Goal: Information Seeking & Learning: Learn about a topic

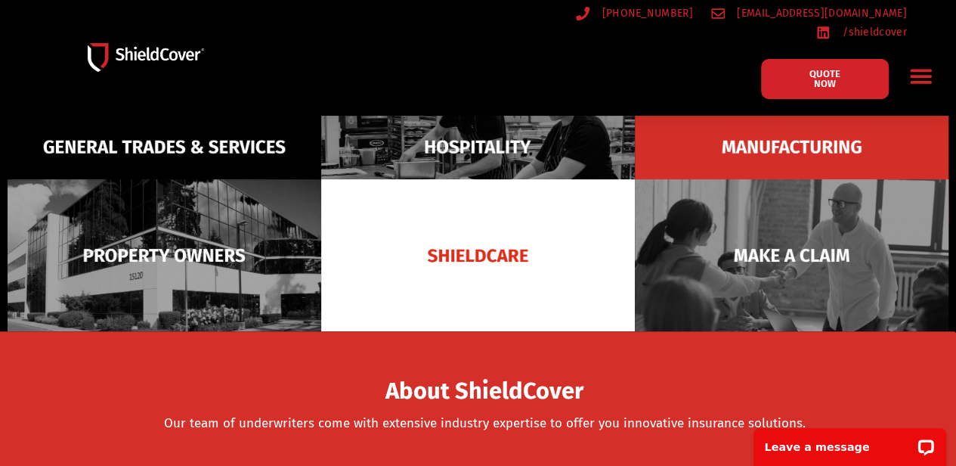
click at [940, 63] on header "(07) 3510 9535 hello@shieldcover.com.au /shieldcover QUOTE NOW General Trades &…" at bounding box center [478, 58] width 956 height 116
click at [936, 64] on div "Menu Toggle" at bounding box center [922, 76] width 36 height 36
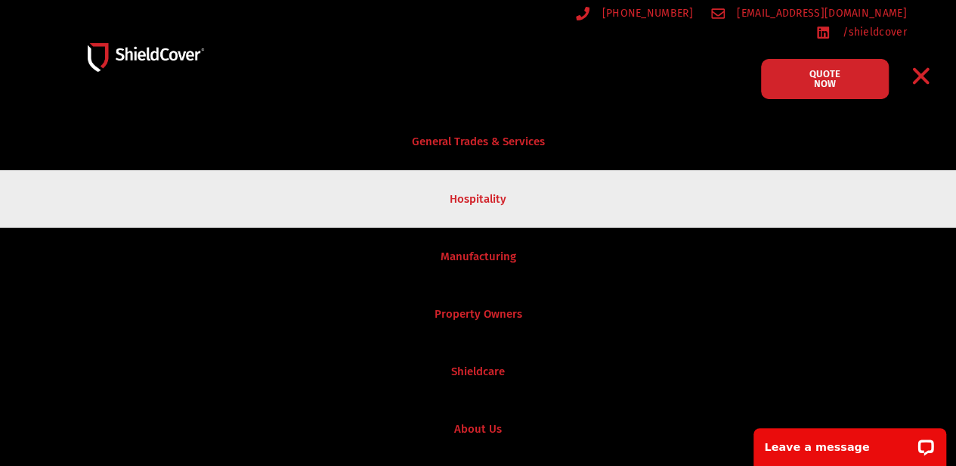
click at [500, 187] on link "Hospitality" at bounding box center [478, 198] width 956 height 57
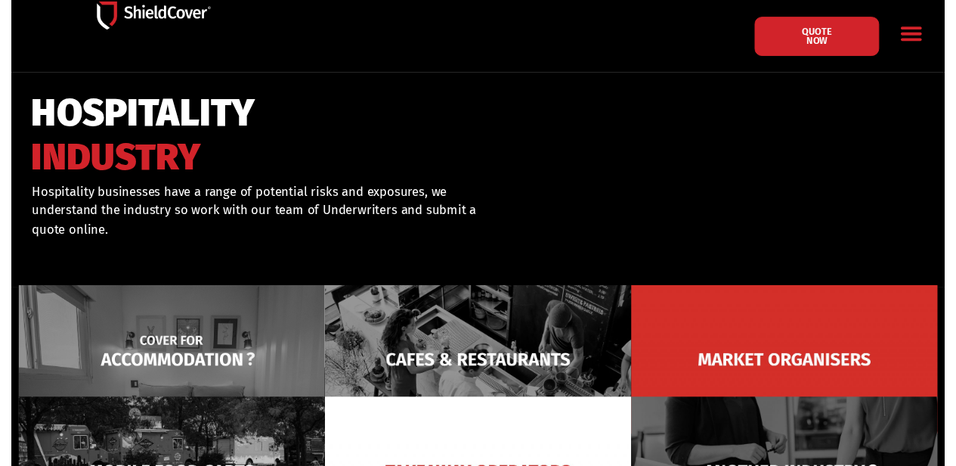
scroll to position [76, 0]
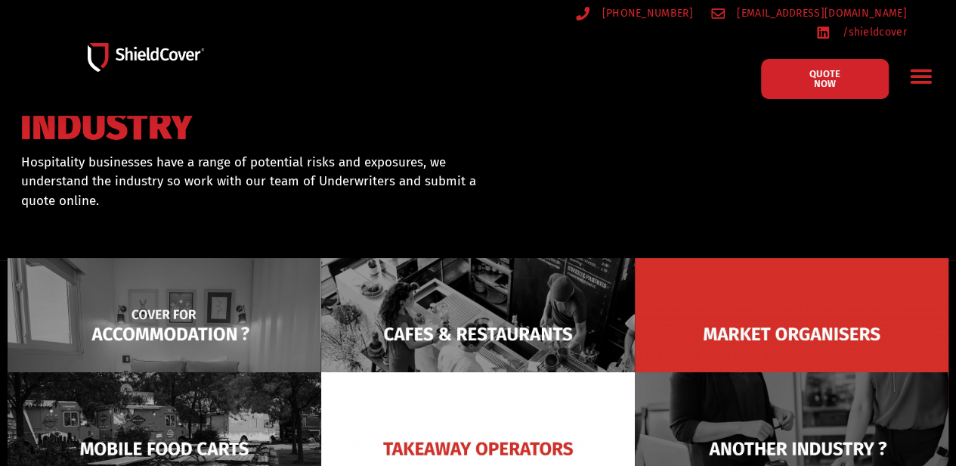
click at [172, 306] on img at bounding box center [165, 334] width 314 height 152
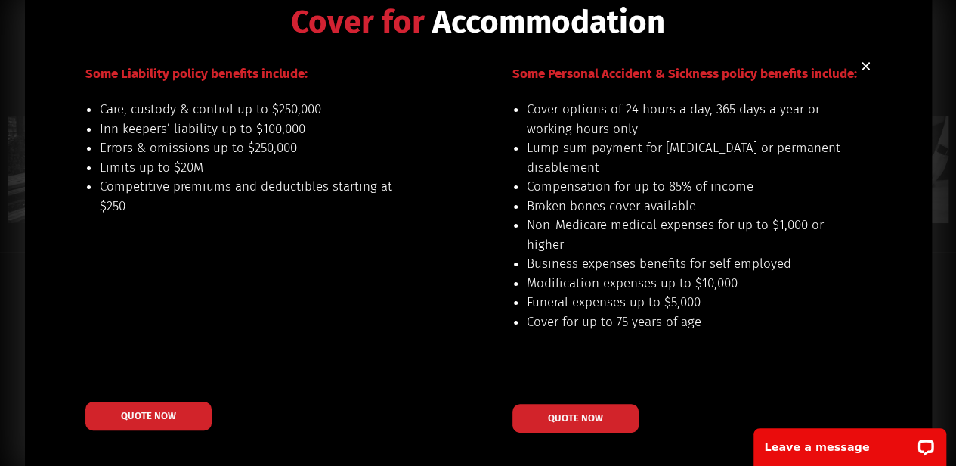
scroll to position [378, 0]
click at [860, 62] on icon "Close" at bounding box center [865, 65] width 11 height 11
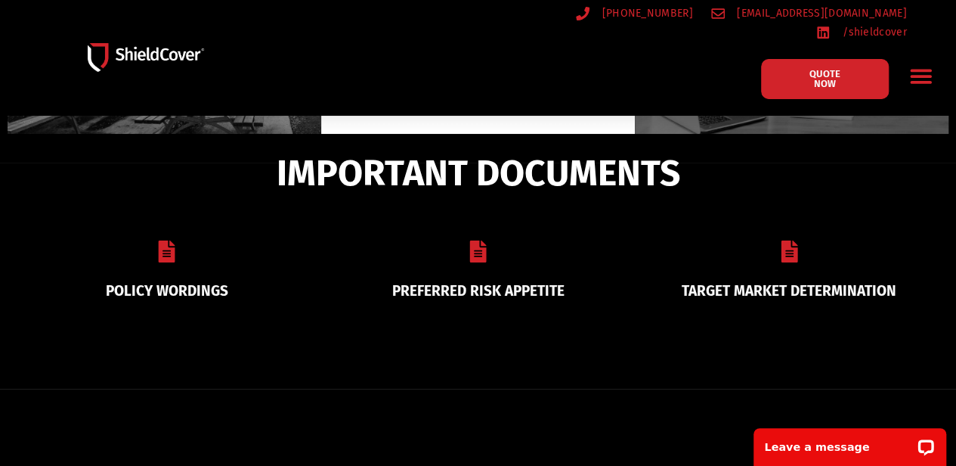
scroll to position [550, 0]
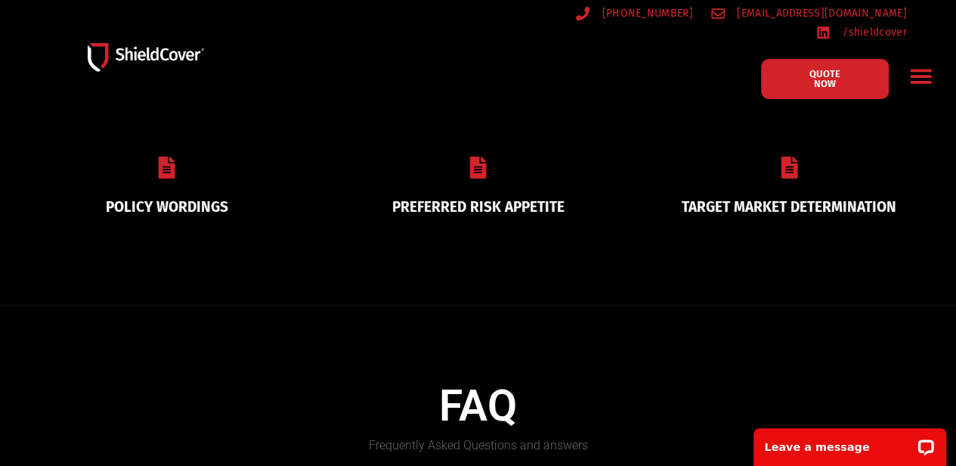
click at [416, 198] on link "PREFERRED RISK APPETITE" at bounding box center [478, 206] width 172 height 17
